Goal: Find contact information: Find contact information

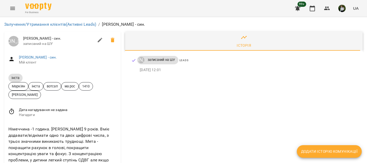
scroll to position [88, 0]
drag, startPoint x: 42, startPoint y: 125, endPoint x: 5, endPoint y: 127, distance: 37.2
copy link "+491797510077"
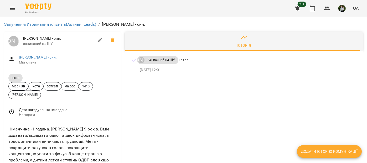
scroll to position [0, 0]
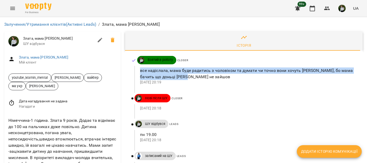
drag, startPoint x: 139, startPoint y: 70, endPoint x: 191, endPoint y: 76, distance: 52.4
click at [191, 76] on p "все надіслала, мама буде радитись з чоловіком та думати чи точно вони хочуть [P…" at bounding box center [247, 74] width 215 height 12
copy p "все надіслала, мама буде радитись з чоловіком та думати чи точно вони хочуть [P…"
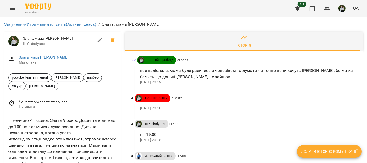
click at [175, 14] on div "For Business 99+ UA" at bounding box center [183, 8] width 367 height 17
drag, startPoint x: 42, startPoint y: 147, endPoint x: 3, endPoint y: 149, distance: 39.5
copy link "[PHONE_NUMBER]"
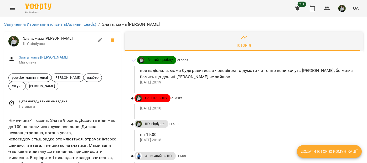
scroll to position [0, 0]
click at [162, 23] on ol "Залучення/Утримання клієнтів (Активні Leads) / Злата, мама Okсана" at bounding box center [183, 24] width 359 height 6
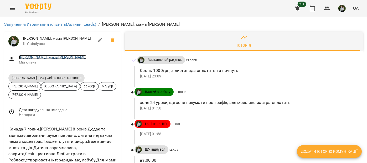
click at [40, 56] on link "Ліна, мама Solomia" at bounding box center [53, 57] width 68 height 4
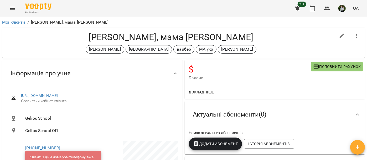
click at [91, 9] on div "For Business 99+ UA" at bounding box center [183, 8] width 367 height 17
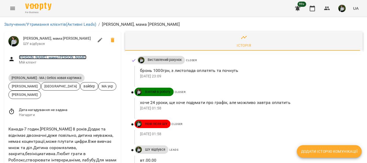
click at [42, 58] on link "Ліна, мама Solomia" at bounding box center [53, 57] width 68 height 4
click at [173, 19] on div "Залучення/Утримання клієнтів (Активні Leads) / Ліна, мама Solomia" at bounding box center [183, 24] width 363 height 11
drag, startPoint x: 39, startPoint y: 108, endPoint x: 8, endPoint y: 107, distance: 31.6
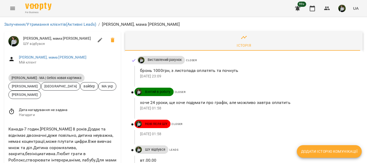
copy link "+14376622204"
click at [63, 125] on div "Канада-7 годин.Ліна 8 років.Додає та віднімає двозначні,дуже повільно, дитина н…" at bounding box center [62, 157] width 110 height 64
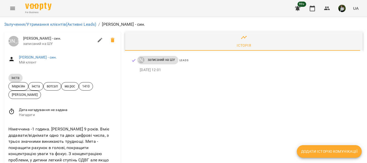
scroll to position [44, 0]
copy div "СДВГ"
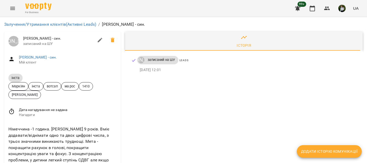
scroll to position [0, 0]
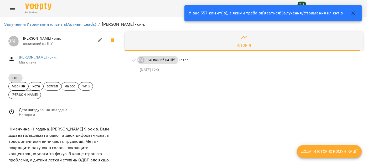
click at [355, 12] on icon "button" at bounding box center [354, 13] width 6 height 6
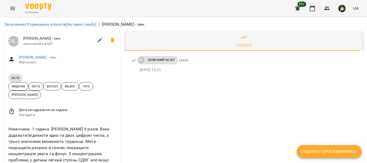
scroll to position [88, 0]
